Goal: Task Accomplishment & Management: Use online tool/utility

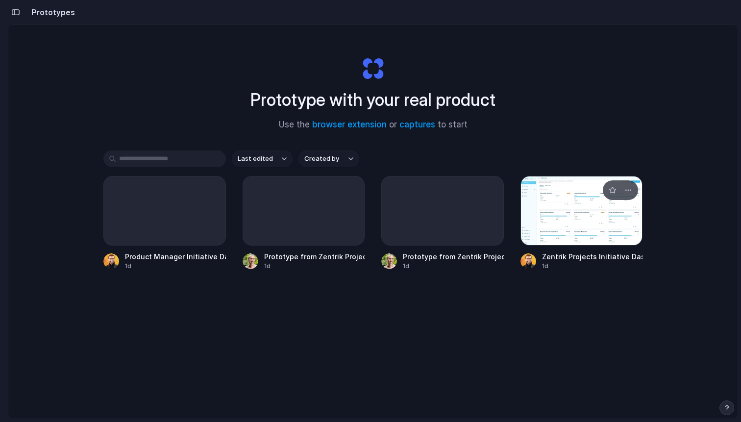
click at [585, 222] on div at bounding box center [582, 211] width 123 height 70
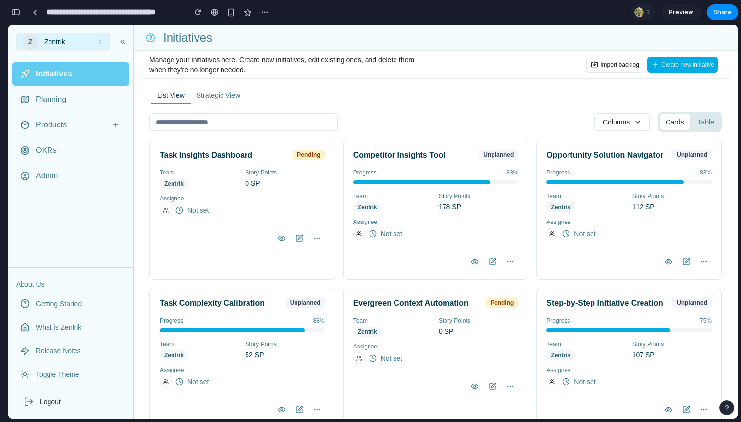
click at [396, 109] on div "List View Strategic View Columns Cards Table Task Insights Dashboard Pending Te…" at bounding box center [436, 419] width 573 height 664
drag, startPoint x: 92, startPoint y: 231, endPoint x: 188, endPoint y: 231, distance: 95.6
click at [97, 231] on div "Initiatives Planning Products OKRs Admin About Us Getting Started What is Zentr…" at bounding box center [70, 162] width 125 height 209
click at [279, 201] on div "Assignee" at bounding box center [242, 199] width 165 height 8
click at [422, 213] on div "Team Zentrik Story Points 178 SP Assignee Not set" at bounding box center [436, 216] width 165 height 48
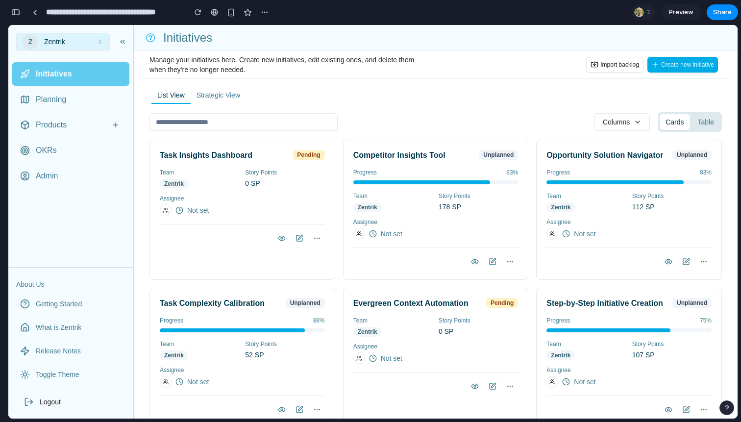
click at [679, 45] on div "Initiatives" at bounding box center [436, 38] width 588 height 18
click at [679, 64] on span "Create new initiative" at bounding box center [688, 65] width 53 height 8
click at [561, 63] on div "Manage your initiatives here. Create new initiatives, edit existing ones, and d…" at bounding box center [436, 65] width 588 height 20
click at [604, 63] on span "Import backlog" at bounding box center [620, 65] width 39 height 8
click at [705, 117] on button "Table" at bounding box center [706, 122] width 28 height 16
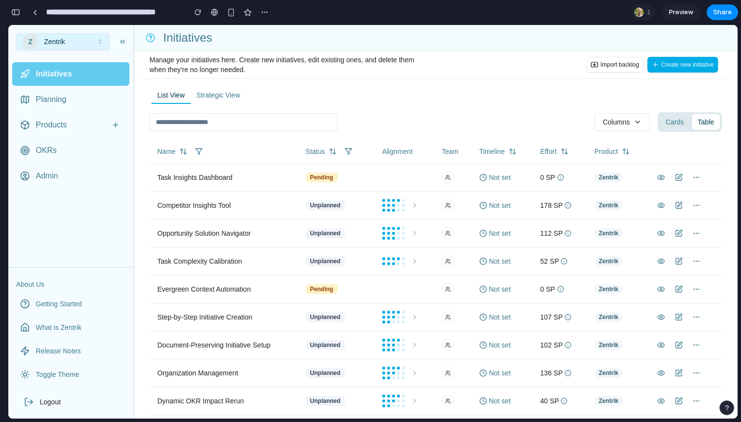
click at [678, 119] on button "Cards" at bounding box center [675, 122] width 30 height 16
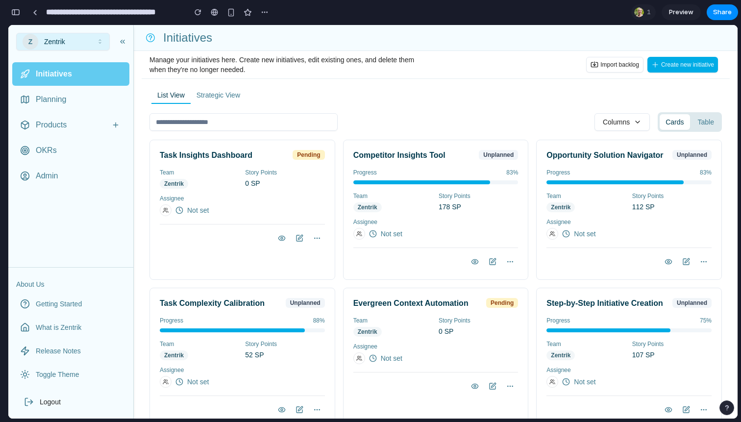
click at [63, 114] on div "Products" at bounding box center [70, 125] width 117 height 24
click at [63, 102] on span "Planning" at bounding box center [51, 100] width 30 height 12
